Goal: Task Accomplishment & Management: Manage account settings

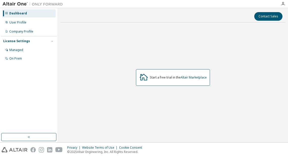
drag, startPoint x: 121, startPoint y: 40, endPoint x: 115, endPoint y: 38, distance: 6.1
click at [117, 39] on div "Start a free trial in the Altair Marketplace" at bounding box center [172, 77] width 225 height 102
click at [25, 20] on div "User Profile" at bounding box center [29, 22] width 54 height 8
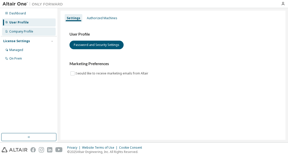
click at [29, 34] on div "Company Profile" at bounding box center [29, 31] width 54 height 8
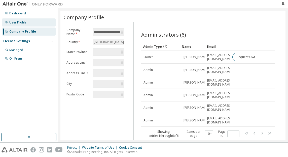
click at [30, 22] on div "User Profile" at bounding box center [29, 22] width 54 height 8
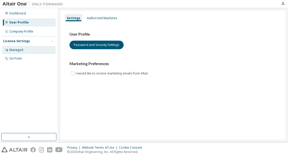
click at [26, 50] on div "Managed" at bounding box center [29, 50] width 54 height 8
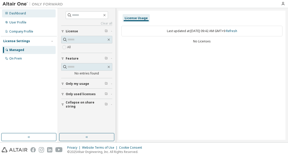
click at [21, 15] on div "Dashboard" at bounding box center [17, 13] width 17 height 4
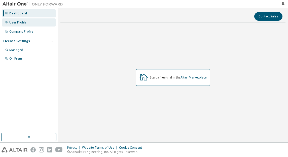
click at [24, 26] on div "User Profile" at bounding box center [29, 22] width 54 height 8
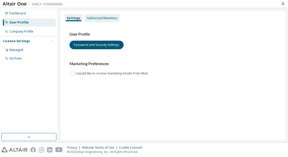
click at [106, 19] on div "Authorized Machines" at bounding box center [102, 18] width 30 height 4
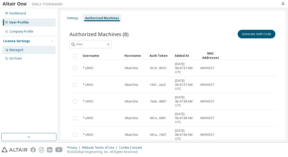
click at [23, 50] on div "Managed" at bounding box center [29, 50] width 54 height 8
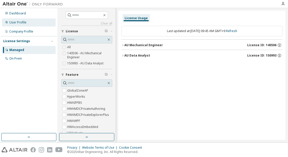
click at [23, 22] on div "User Profile" at bounding box center [17, 22] width 17 height 4
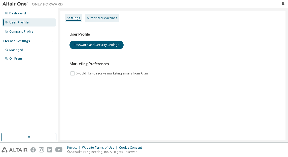
click at [106, 21] on div "Authorized Machines" at bounding box center [102, 18] width 34 height 8
